Goal: Task Accomplishment & Management: Use online tool/utility

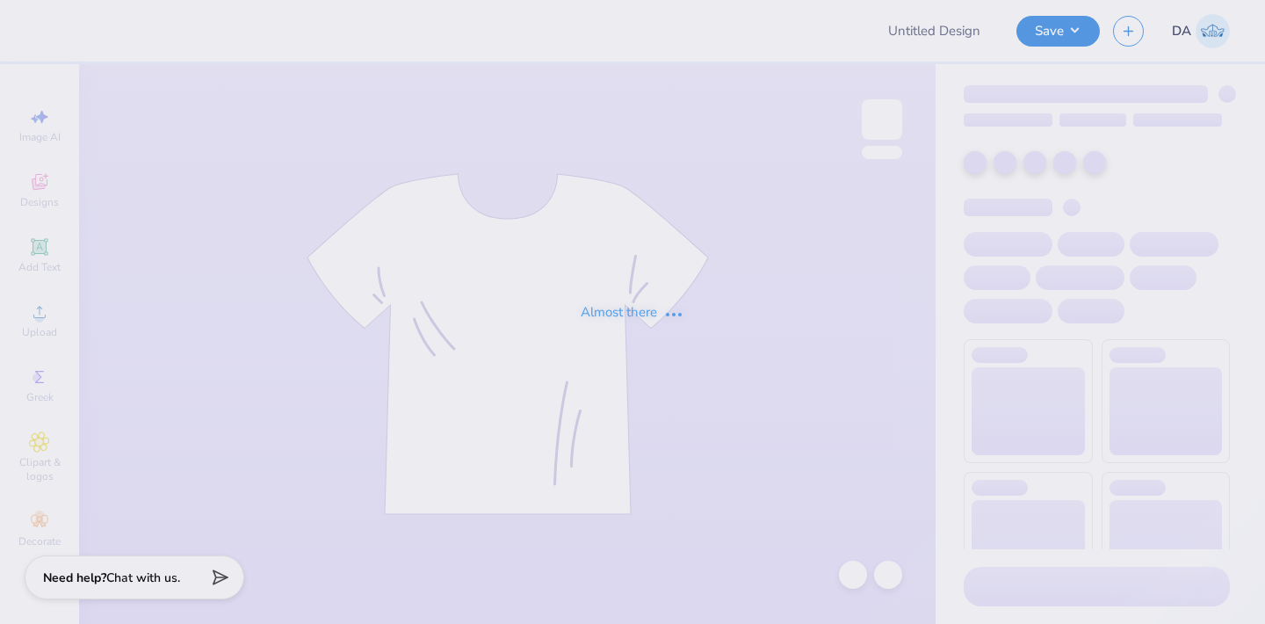
type input "fall merch idea"
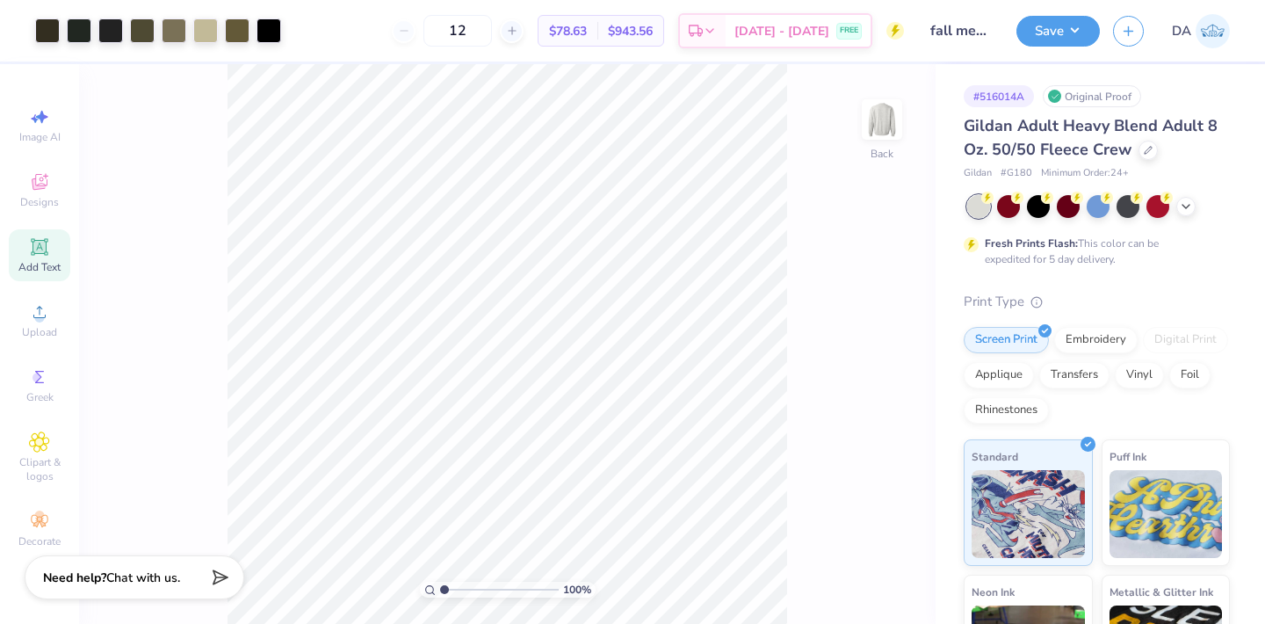
click at [40, 261] on span "Add Text" at bounding box center [39, 267] width 42 height 14
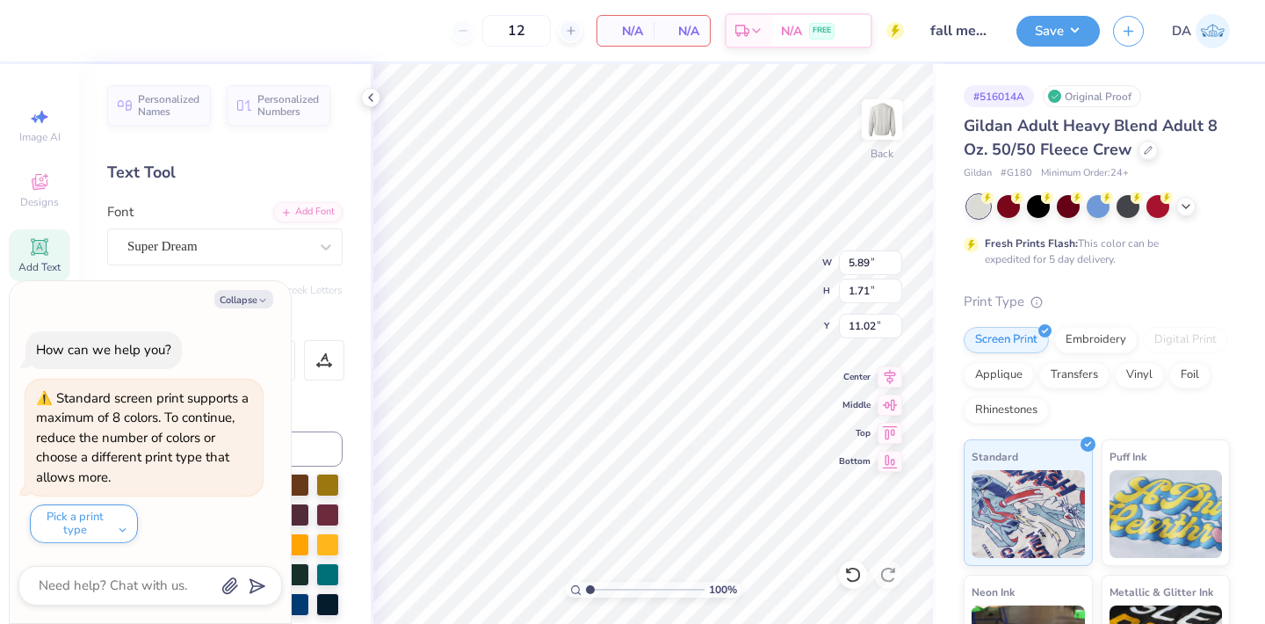
type textarea "x"
type textarea "®"
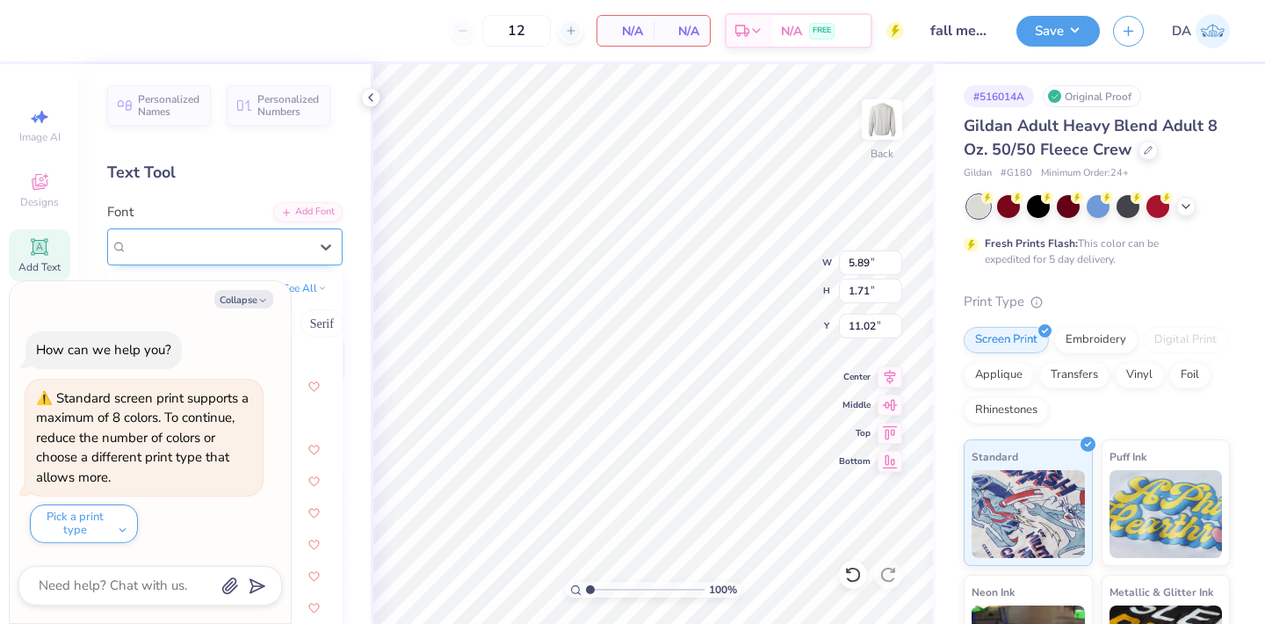
click at [229, 254] on div "Super Dream" at bounding box center [218, 246] width 184 height 27
type textarea "x"
type input "COO"
click at [249, 292] on button "Collapse" at bounding box center [243, 299] width 59 height 18
type textarea "x"
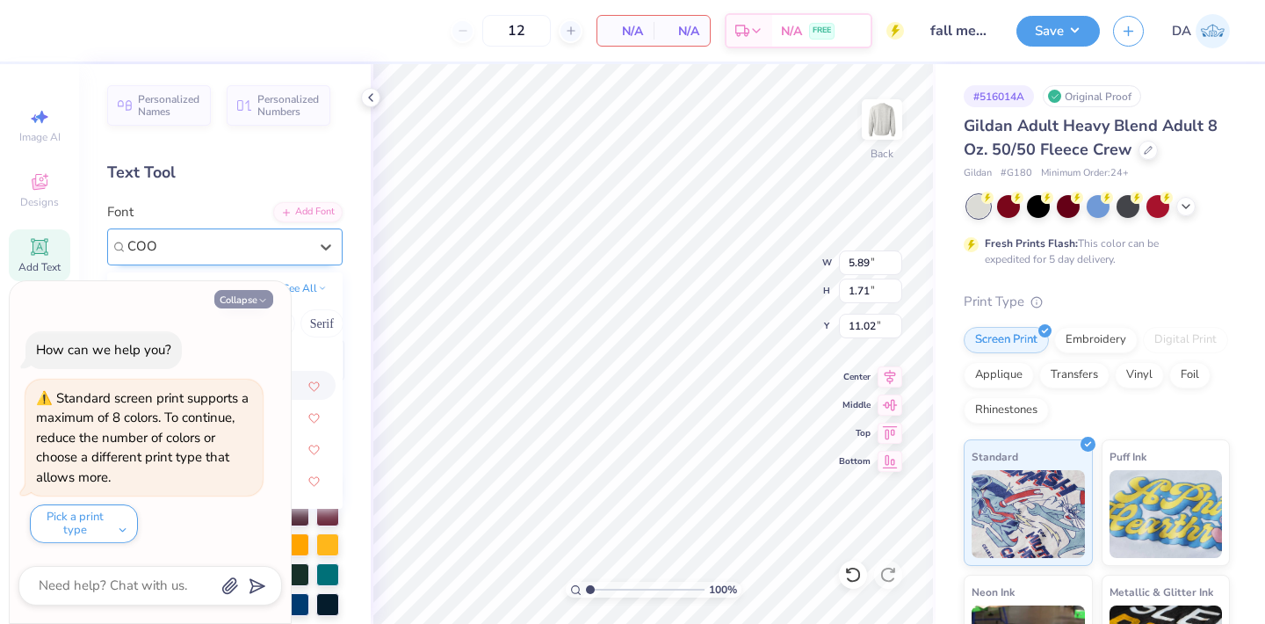
type input "1.69"
type input "1.70"
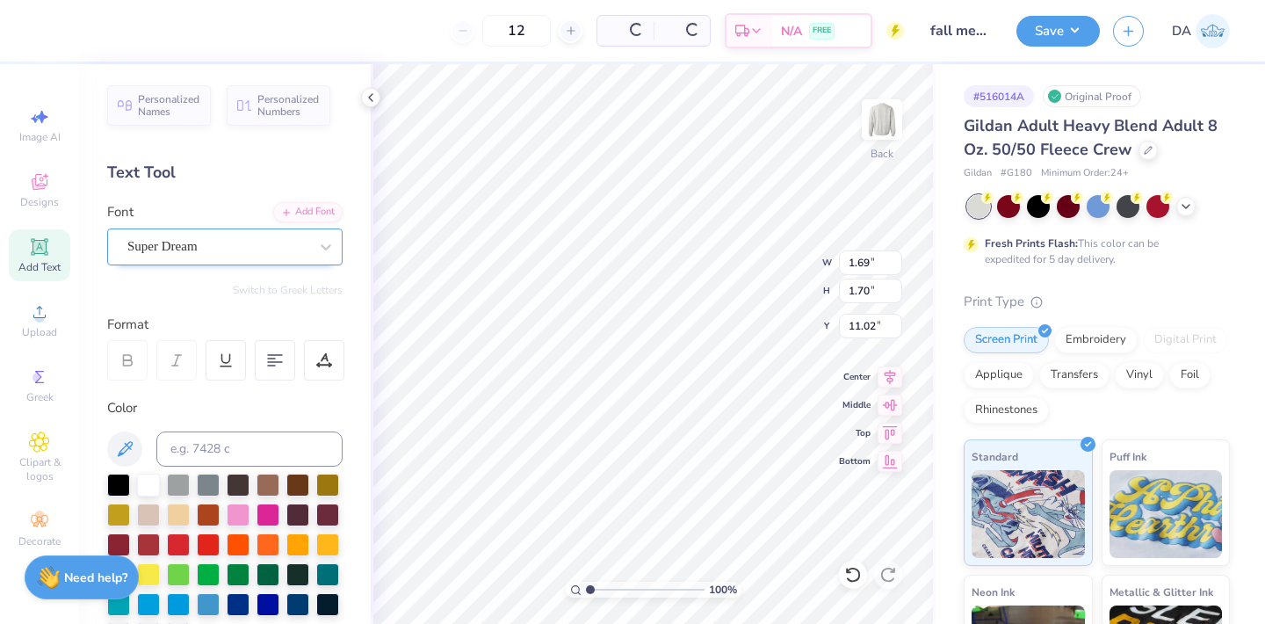
click at [228, 244] on div "Super Dream" at bounding box center [218, 246] width 184 height 27
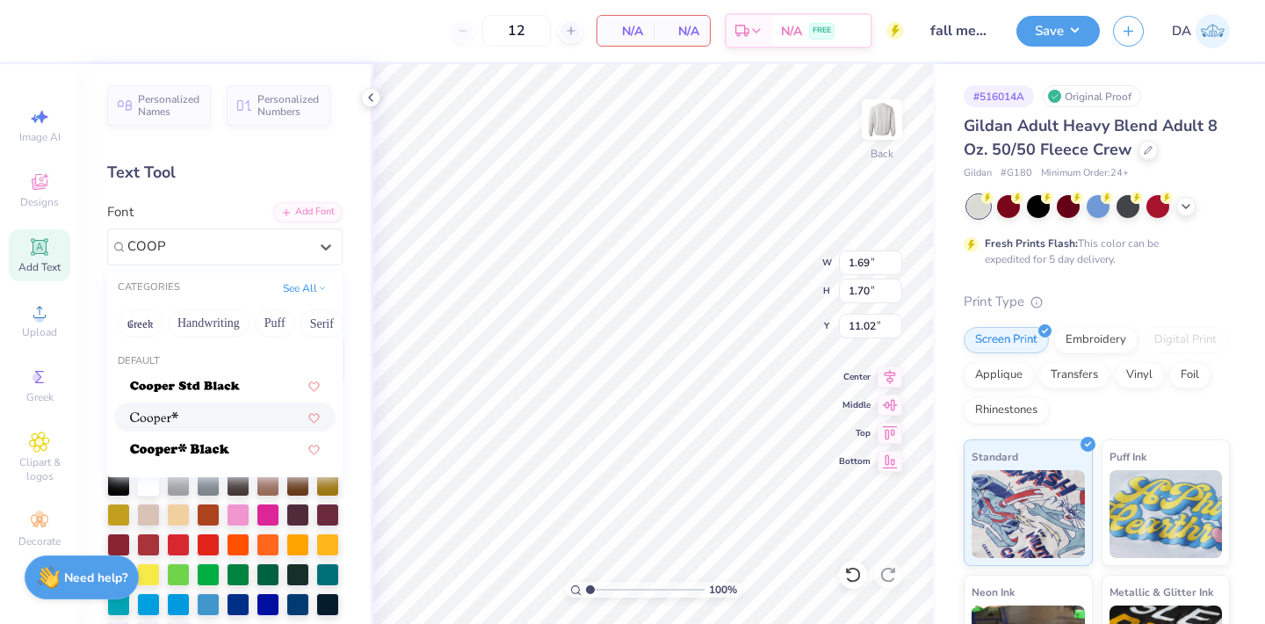
click at [219, 423] on div at bounding box center [225, 417] width 190 height 18
type input "COOP"
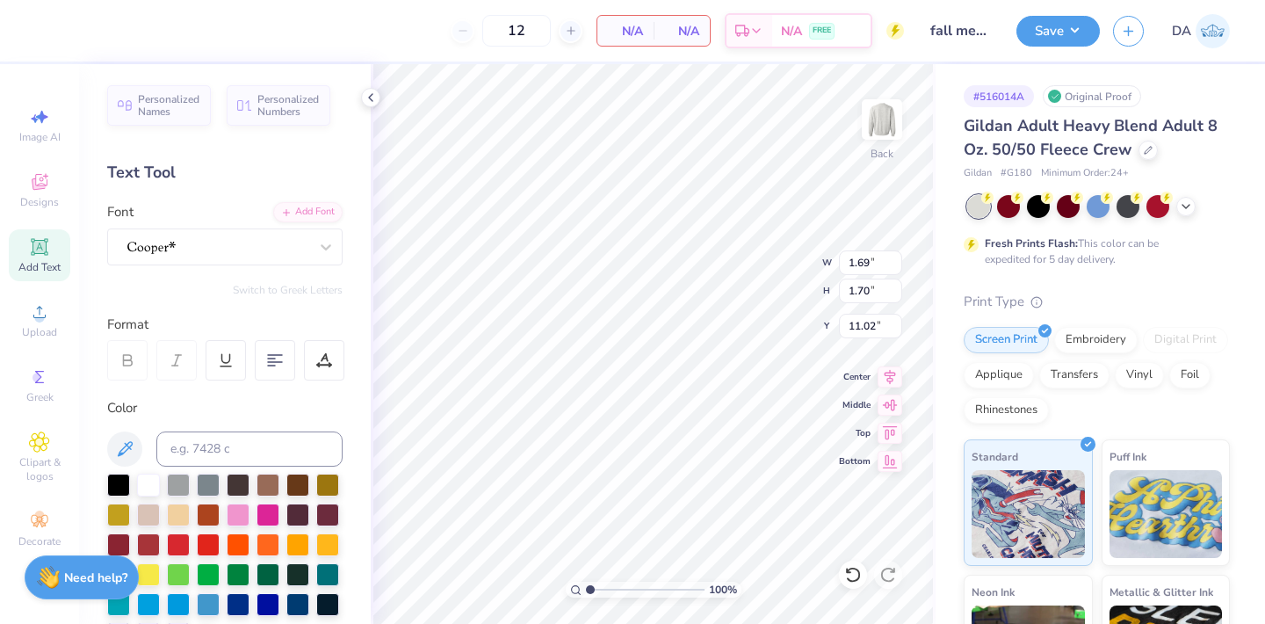
type input "1.74"
type input "1.79"
type input "10.98"
click at [124, 484] on div at bounding box center [118, 483] width 23 height 23
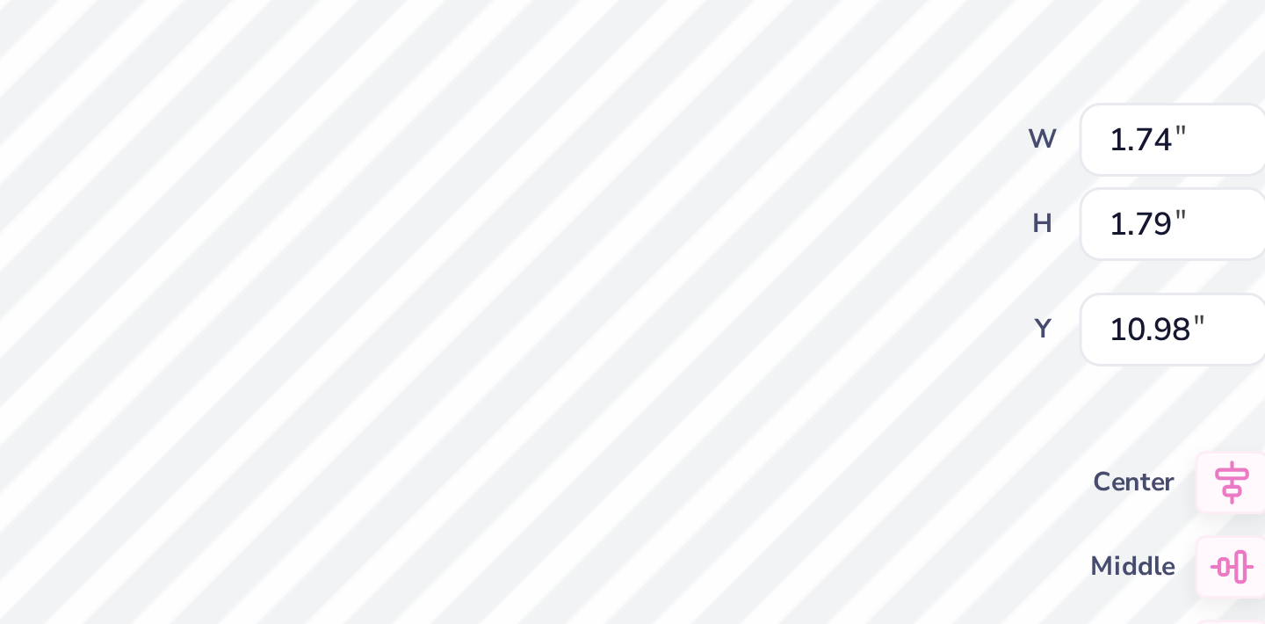
type input "10.09"
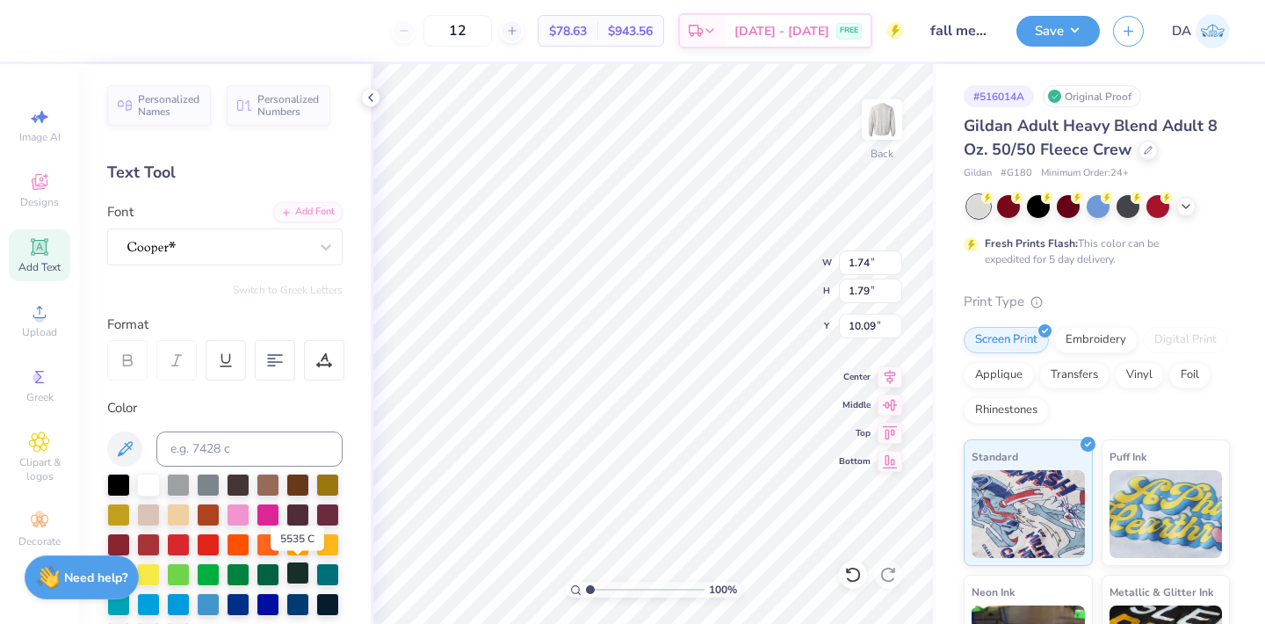
click at [293, 571] on div at bounding box center [297, 572] width 23 height 23
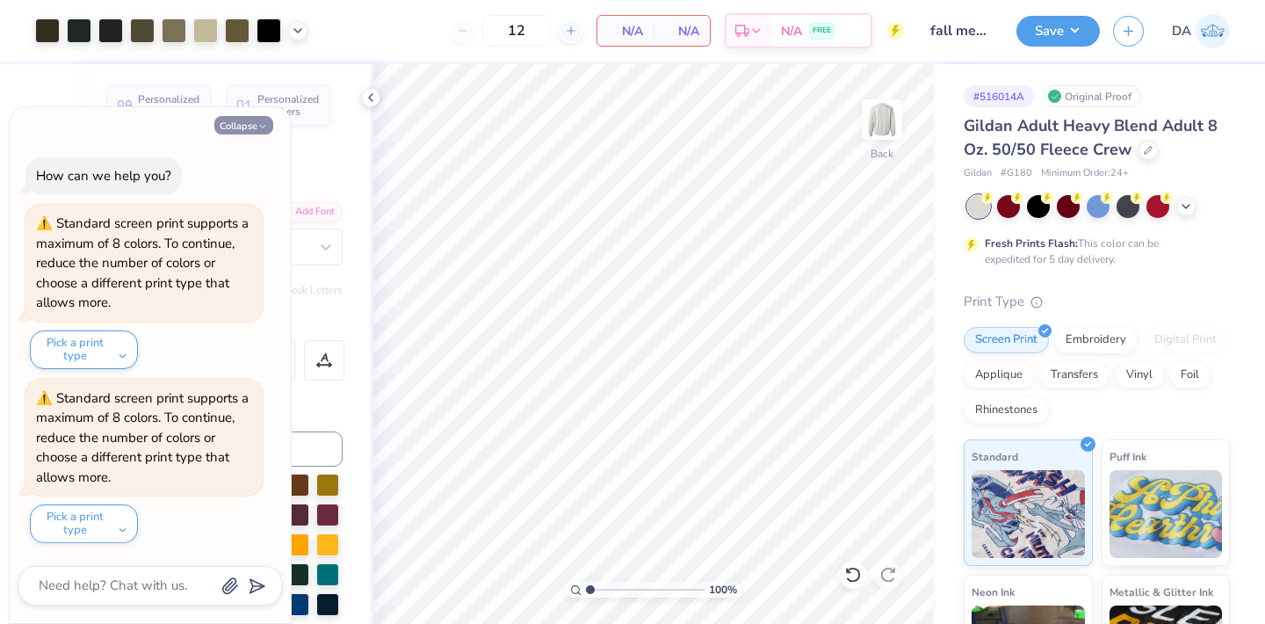
click at [249, 120] on button "Collapse" at bounding box center [243, 125] width 59 height 18
type textarea "x"
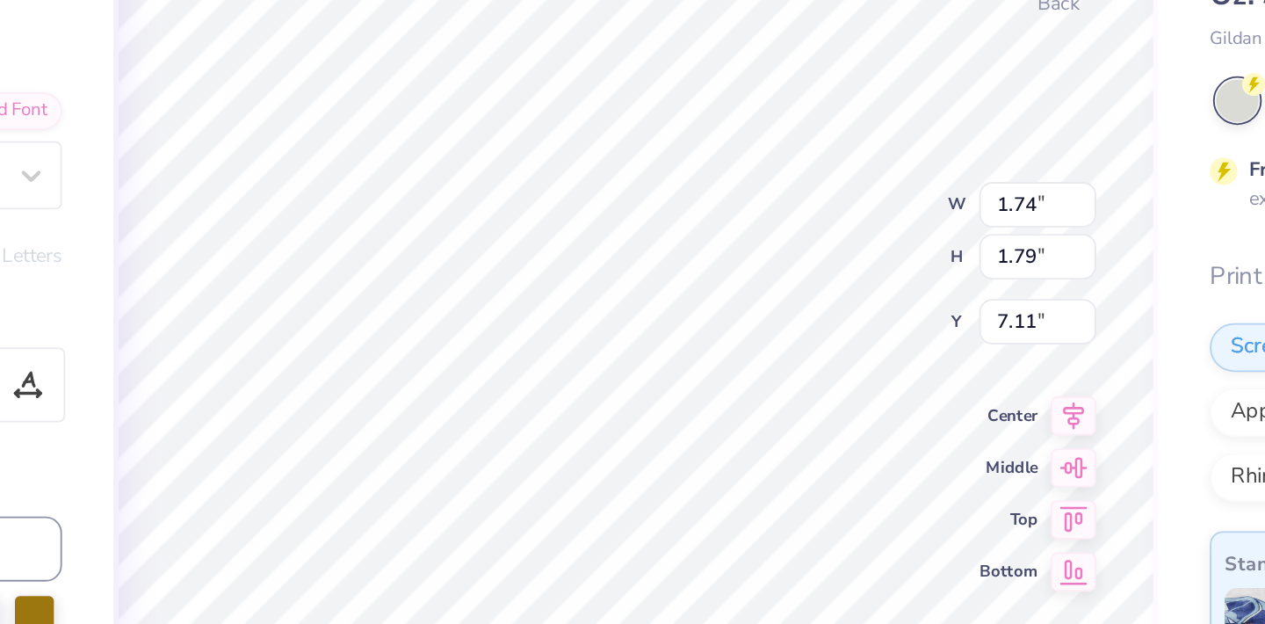
type input "7.11"
type input "0.44"
type input "0.45"
type input "8.45"
type input "7.22"
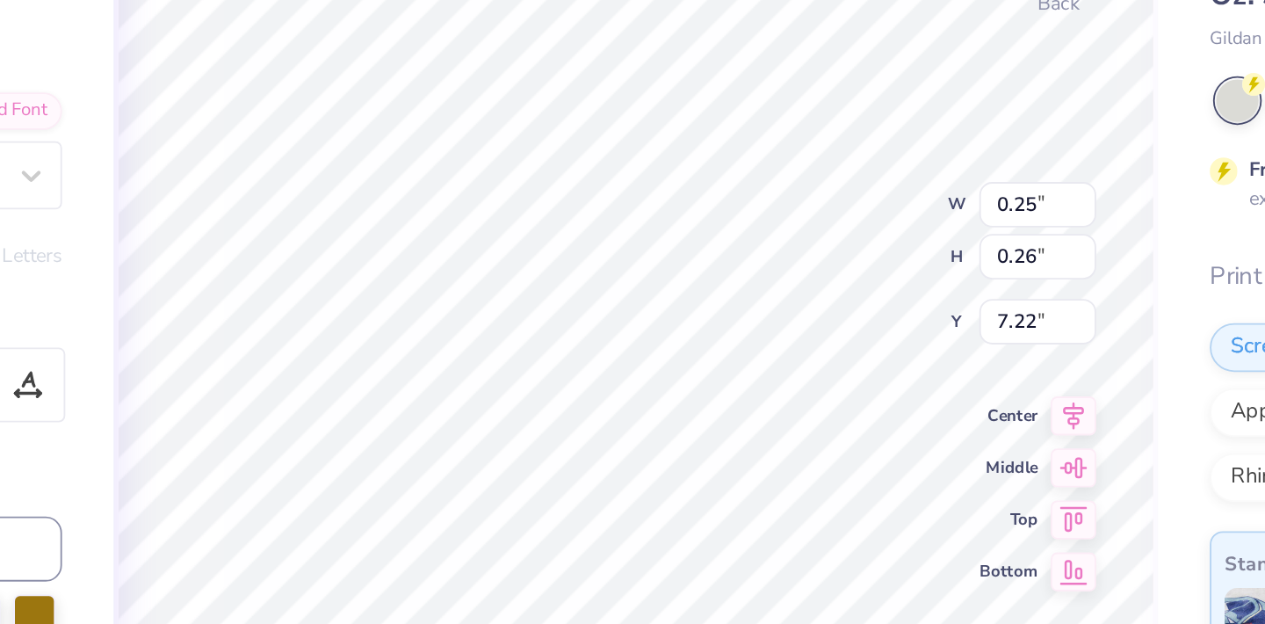
type input "0.25"
type input "0.26"
type input "7.41"
type input "7.33"
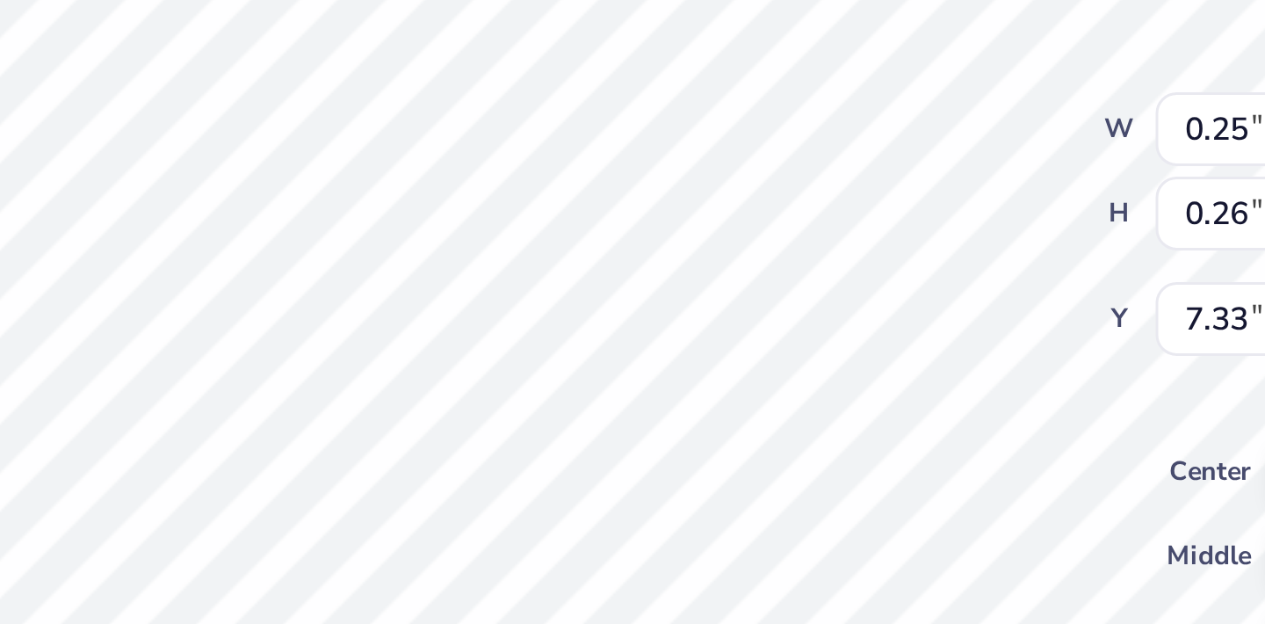
type input "0.28"
type input "7.30"
type input "0.25"
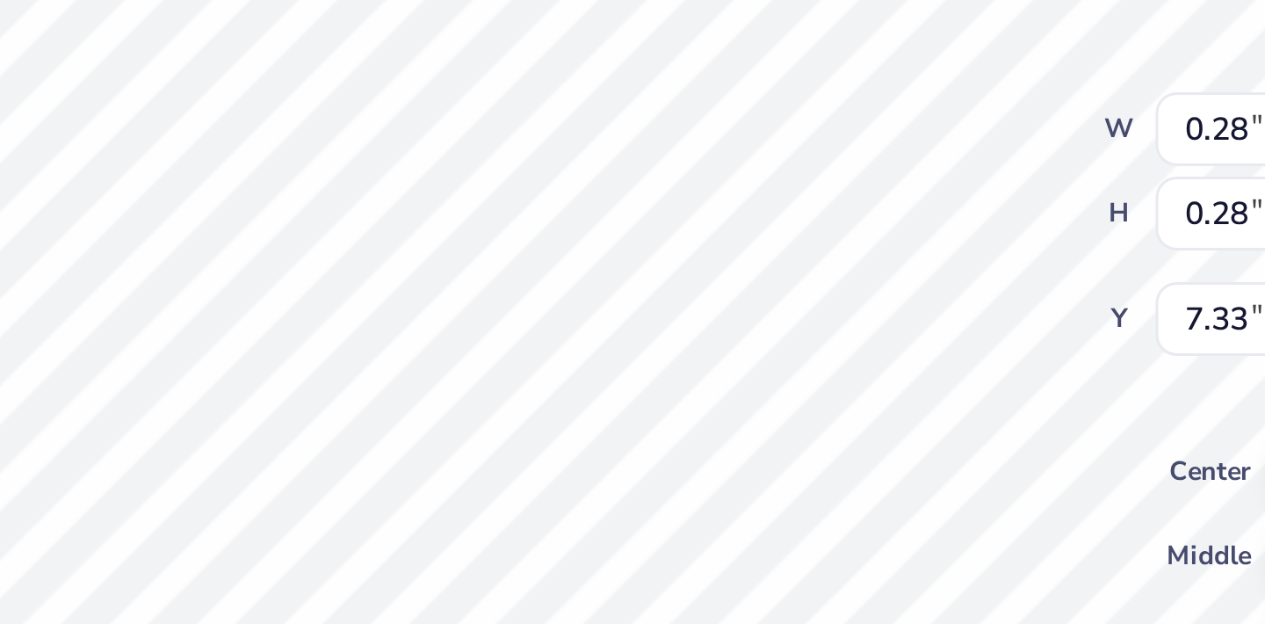
type input "7.36"
type input "7.33"
type input "0.16"
type input "7.42"
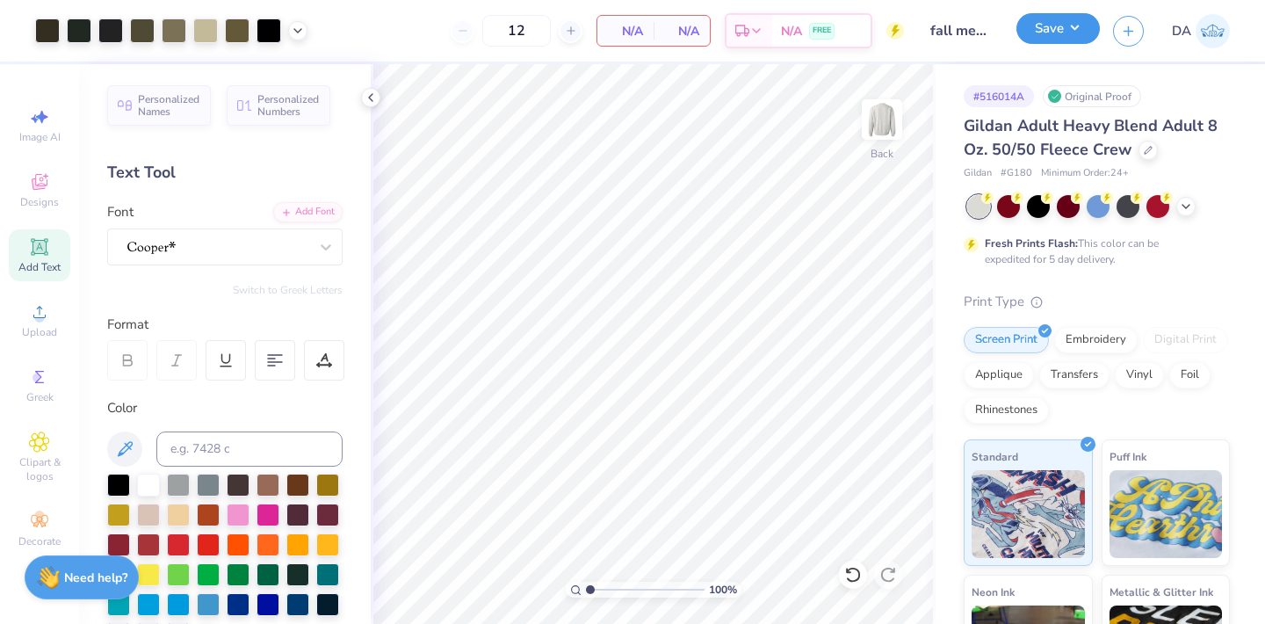
click at [1056, 33] on button "Save" at bounding box center [1057, 28] width 83 height 31
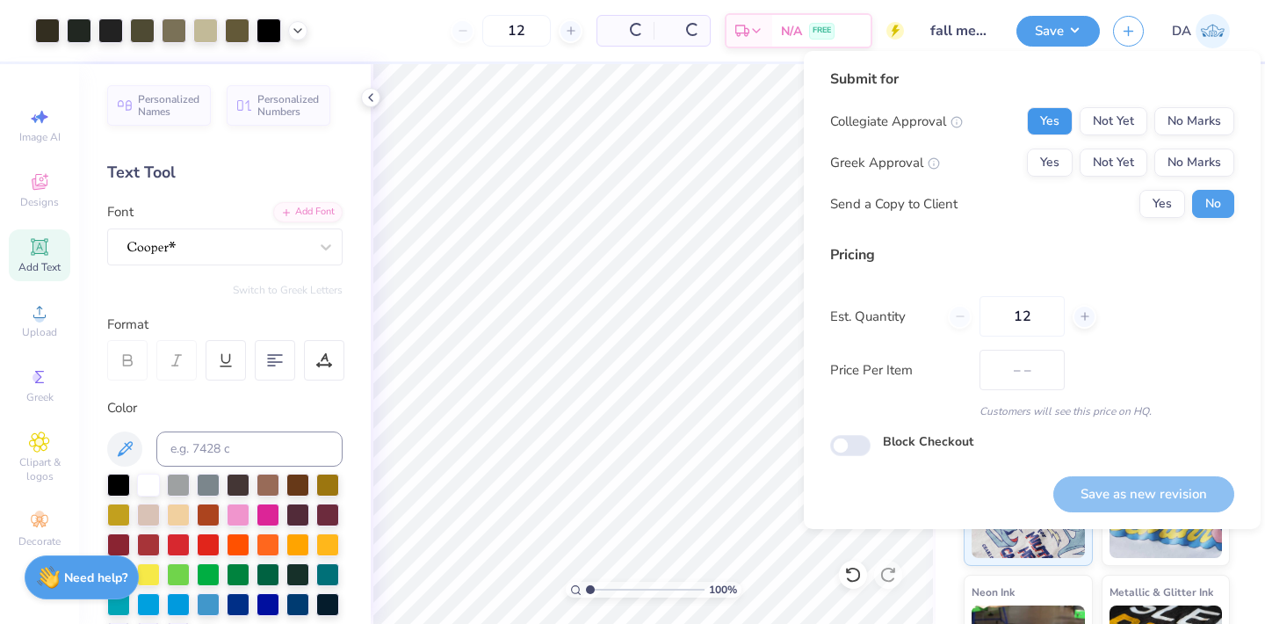
click at [1055, 115] on button "Yes" at bounding box center [1050, 121] width 46 height 28
click at [1187, 144] on div "Collegiate Approval Yes Not Yet No Marks Greek Approval Yes Not Yet No Marks Se…" at bounding box center [1032, 162] width 404 height 111
click at [1185, 151] on button "No Marks" at bounding box center [1194, 162] width 80 height 28
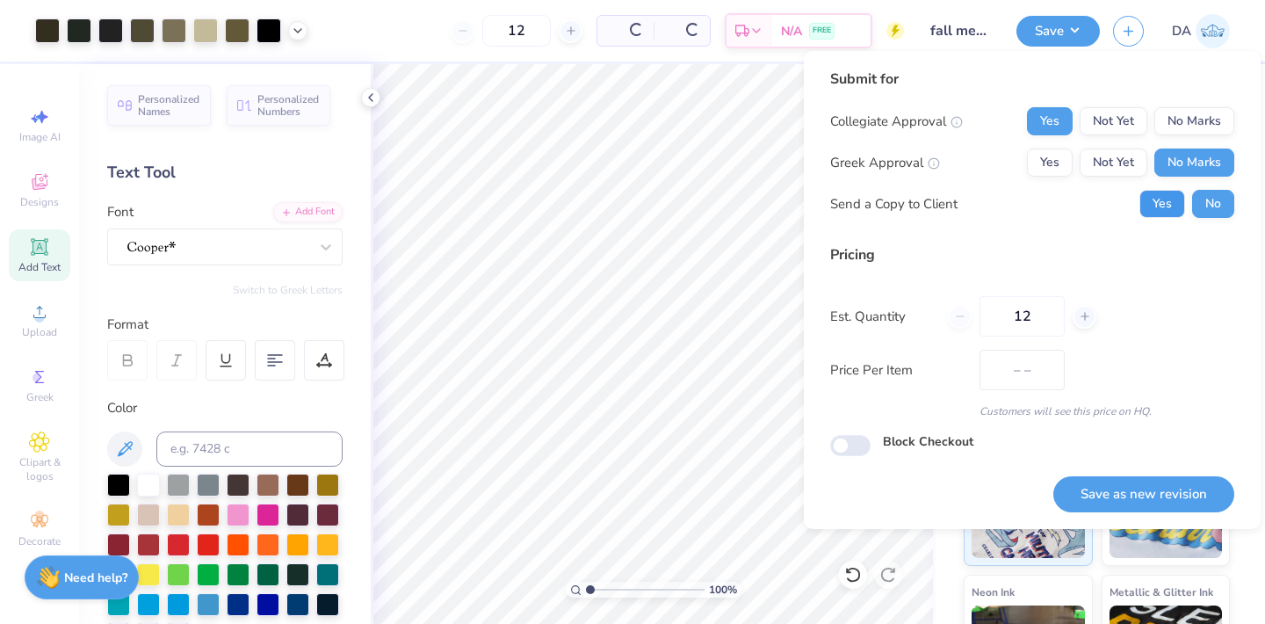
click at [1175, 204] on button "Yes" at bounding box center [1162, 204] width 46 height 28
click at [1145, 502] on button "Save as new revision" at bounding box center [1143, 494] width 181 height 36
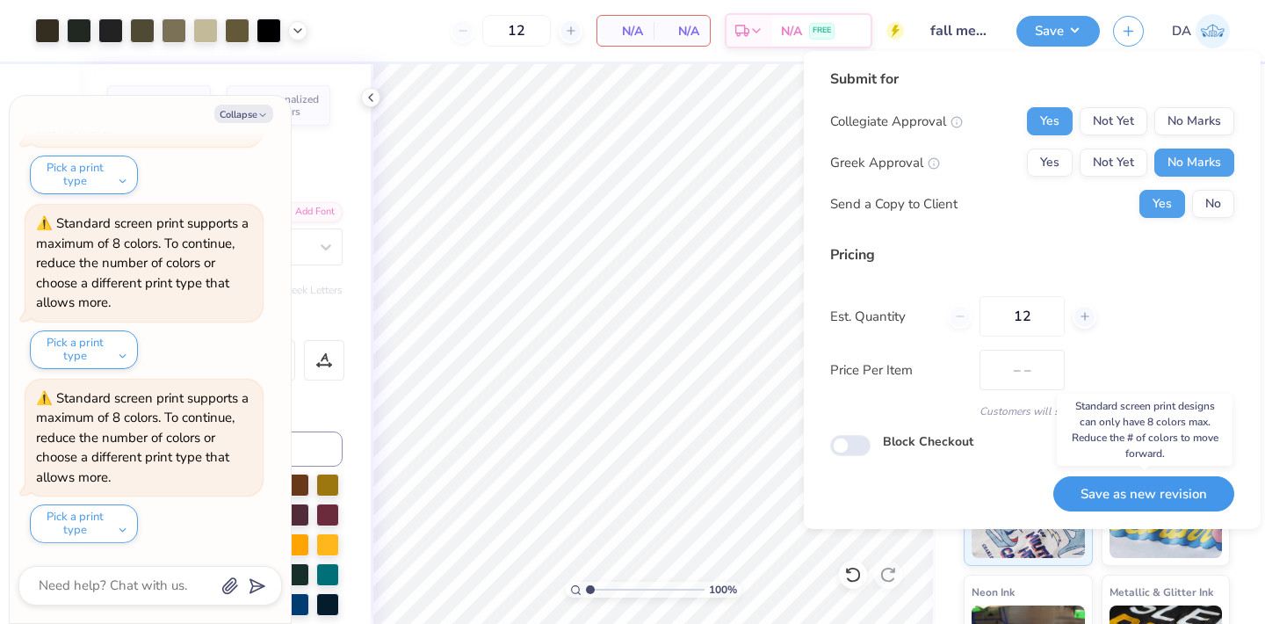
click at [1145, 502] on button "Save as new revision" at bounding box center [1143, 494] width 181 height 36
click at [1139, 492] on button "Save as new revision" at bounding box center [1143, 494] width 181 height 36
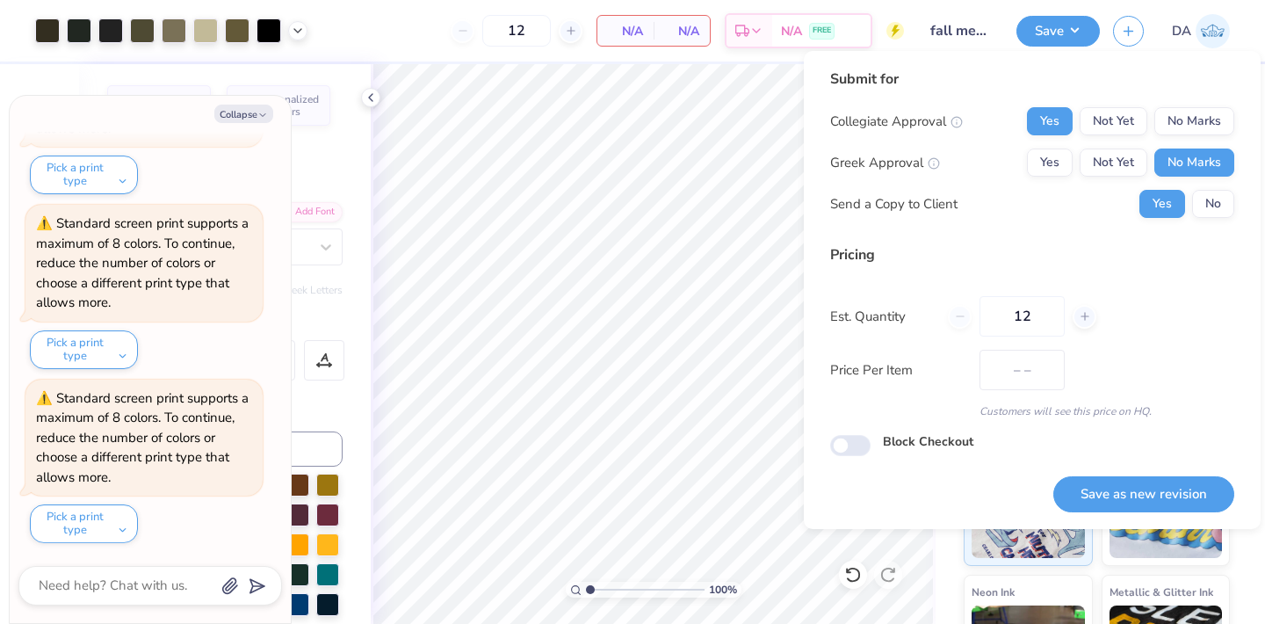
click at [1143, 516] on div "Submit for Collegiate Approval Yes Not Yet No Marks Greek Approval Yes Not Yet …" at bounding box center [1032, 290] width 457 height 478
drag, startPoint x: 1143, startPoint y: 516, endPoint x: 1143, endPoint y: 498, distance: 17.6
click at [1143, 512] on div "Submit for Collegiate Approval Yes Not Yet No Marks Greek Approval Yes Not Yet …" at bounding box center [1032, 290] width 457 height 478
click at [1143, 498] on button "Save as new revision" at bounding box center [1143, 494] width 181 height 36
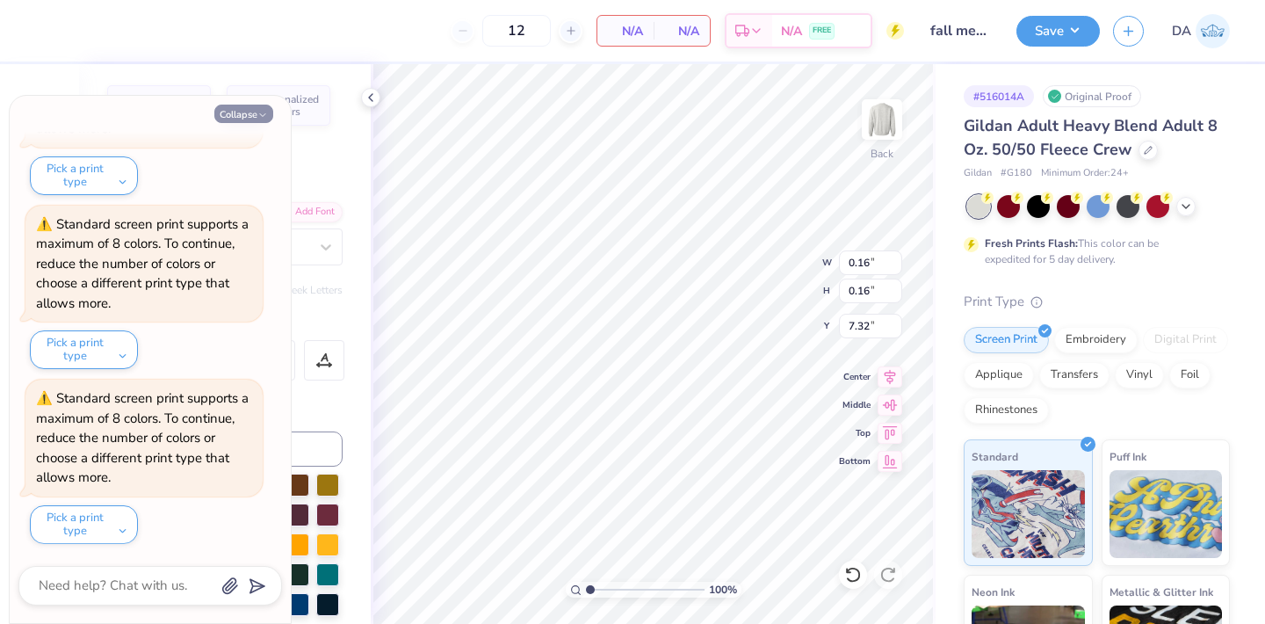
click at [237, 110] on button "Collapse" at bounding box center [243, 114] width 59 height 18
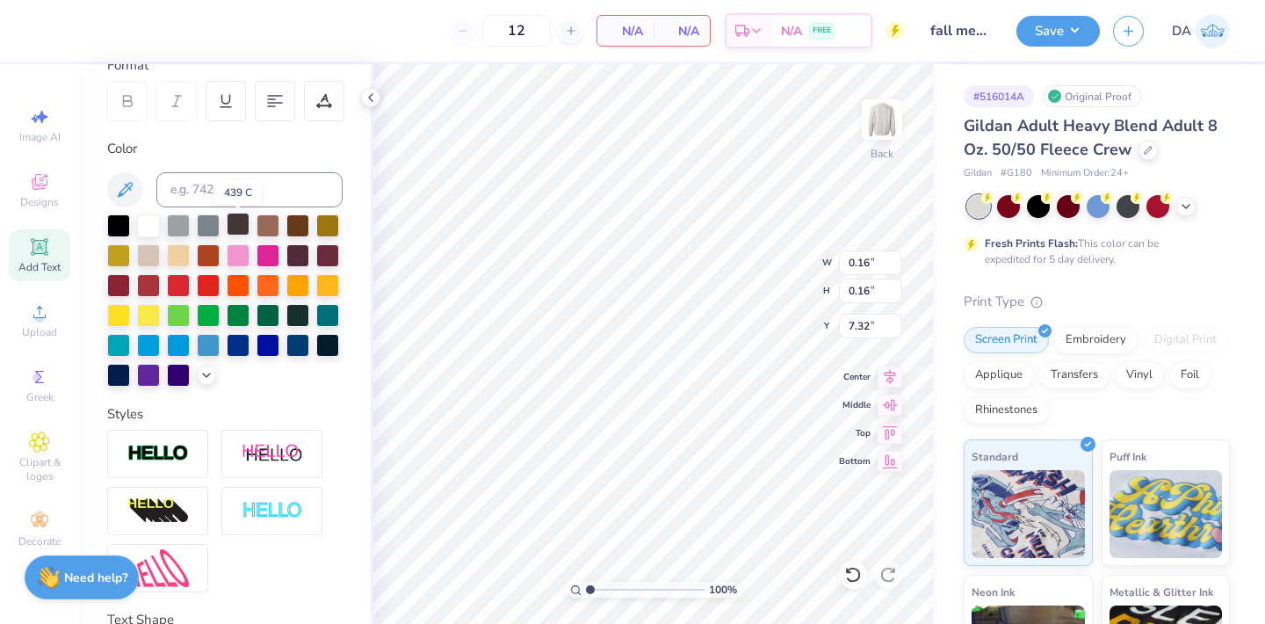
scroll to position [261, 0]
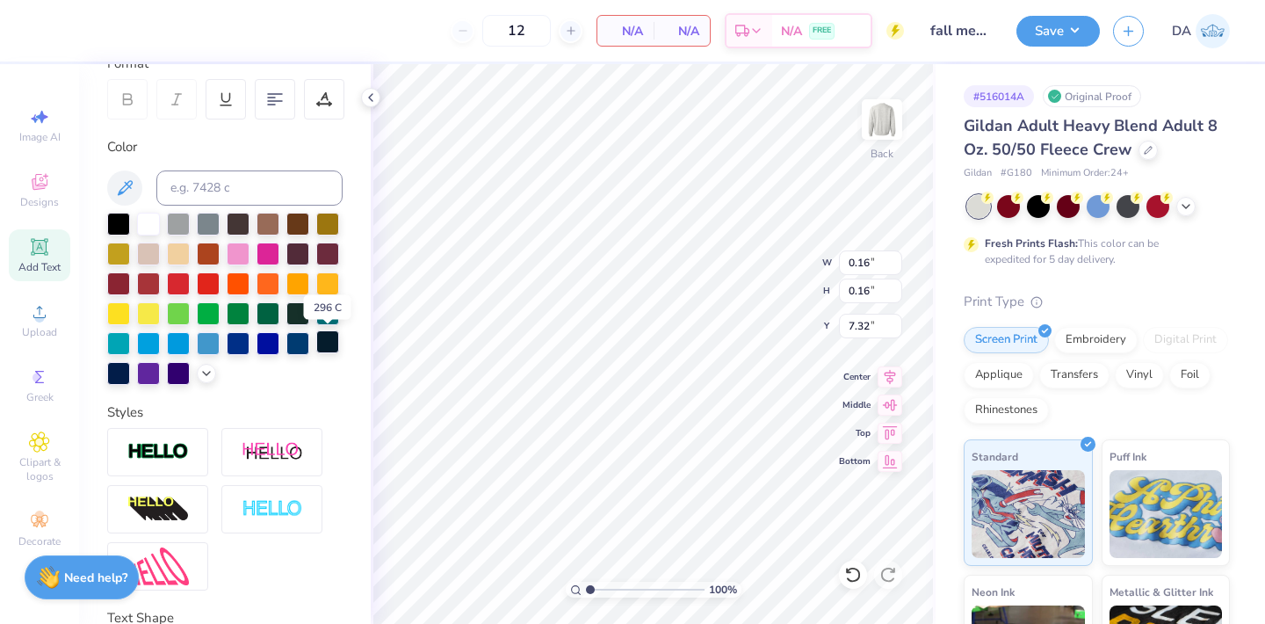
click at [326, 343] on div at bounding box center [327, 341] width 23 height 23
click at [1051, 33] on button "Save" at bounding box center [1057, 28] width 83 height 31
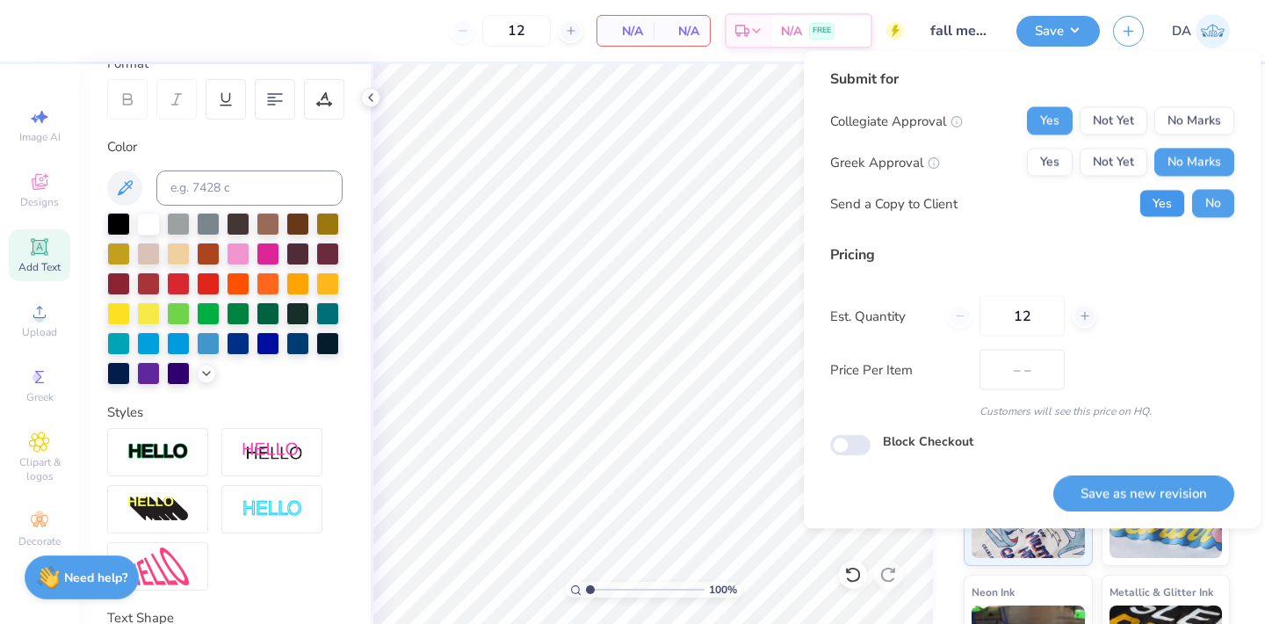
click at [1153, 213] on button "Yes" at bounding box center [1162, 204] width 46 height 28
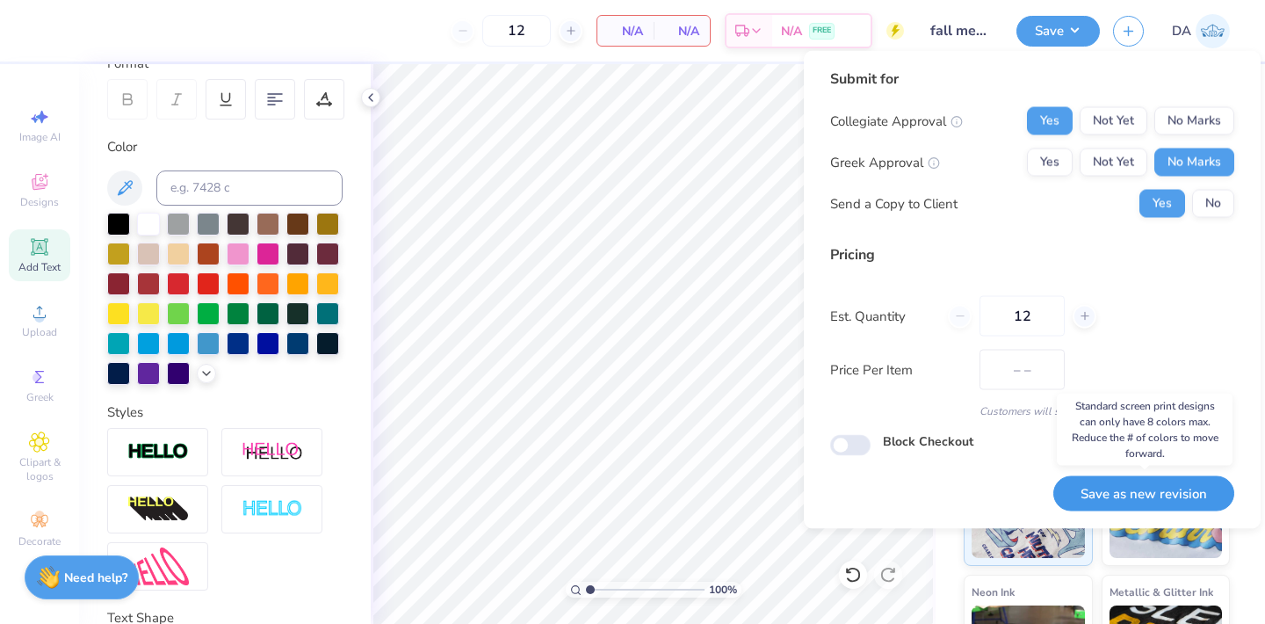
click at [1115, 486] on button "Save as new revision" at bounding box center [1143, 493] width 181 height 36
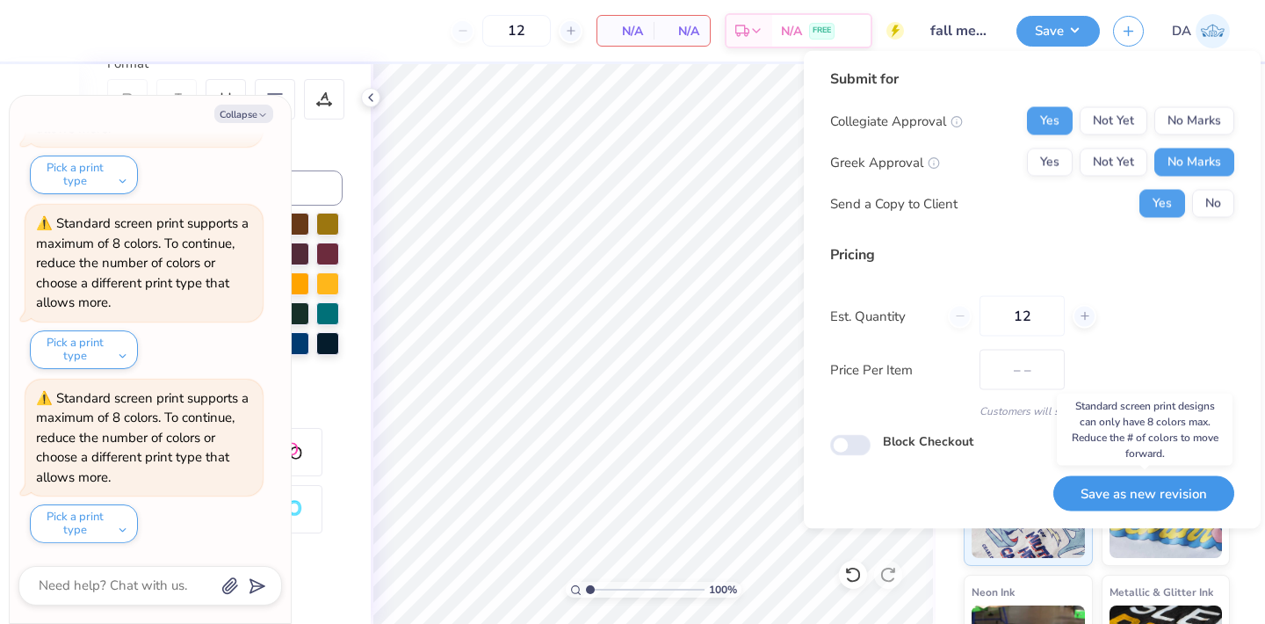
click at [1115, 488] on button "Save as new revision" at bounding box center [1143, 493] width 181 height 36
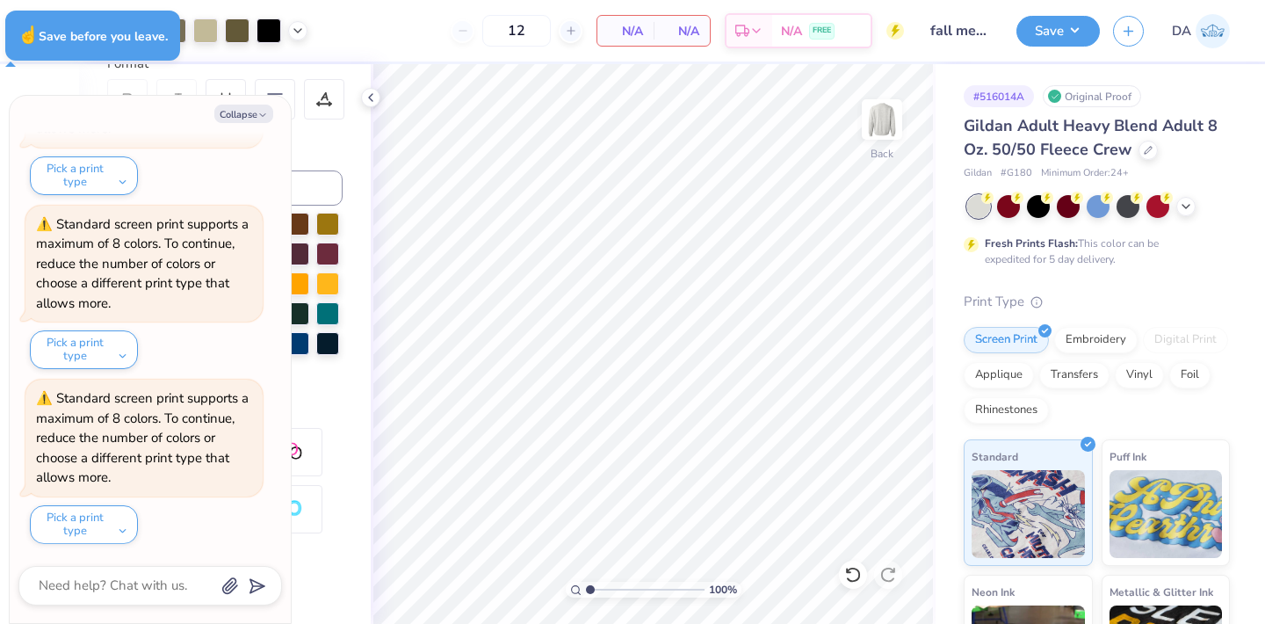
type textarea "x"
